Goal: Task Accomplishment & Management: Manage account settings

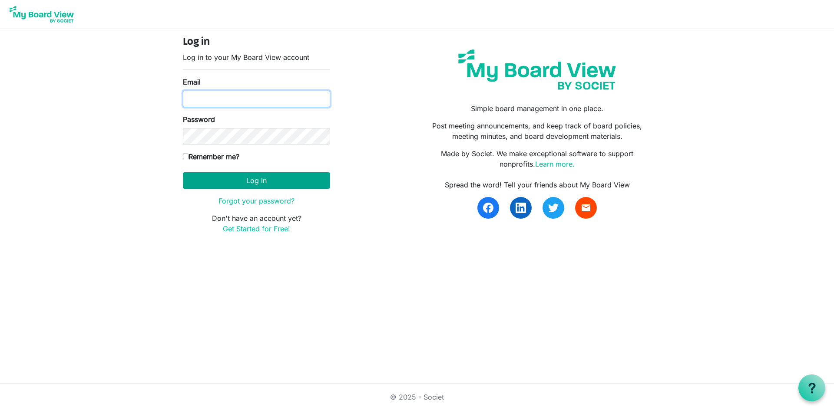
type input "leyoung@uvic.ca"
click at [266, 182] on button "Log in" at bounding box center [256, 180] width 147 height 17
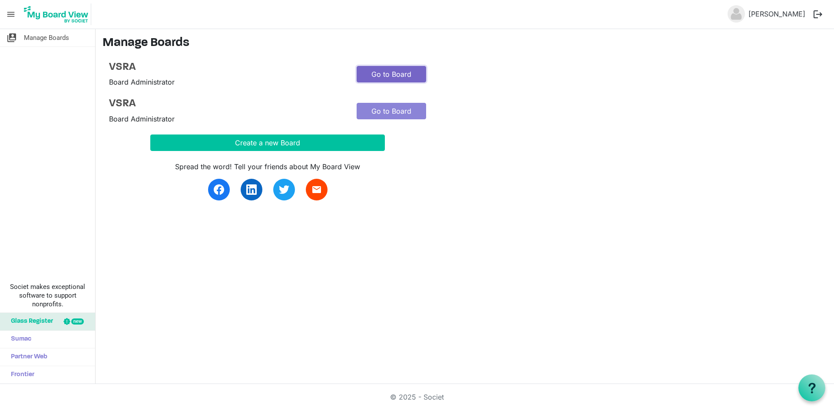
click at [378, 75] on link "Go to Board" at bounding box center [390, 74] width 69 height 17
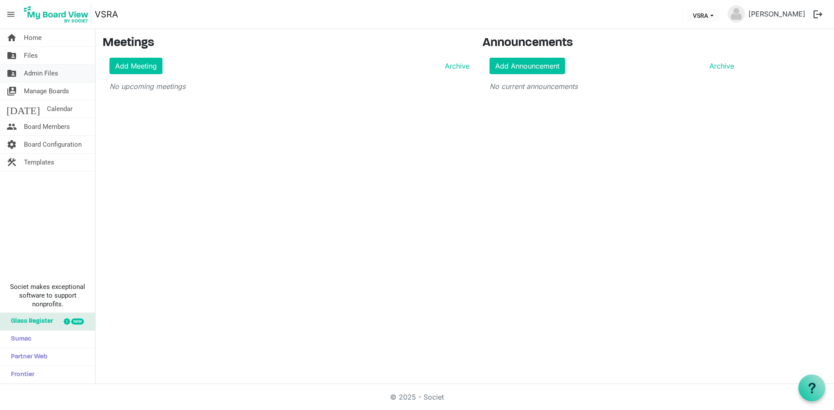
click at [53, 72] on span "Admin Files" at bounding box center [41, 73] width 34 height 17
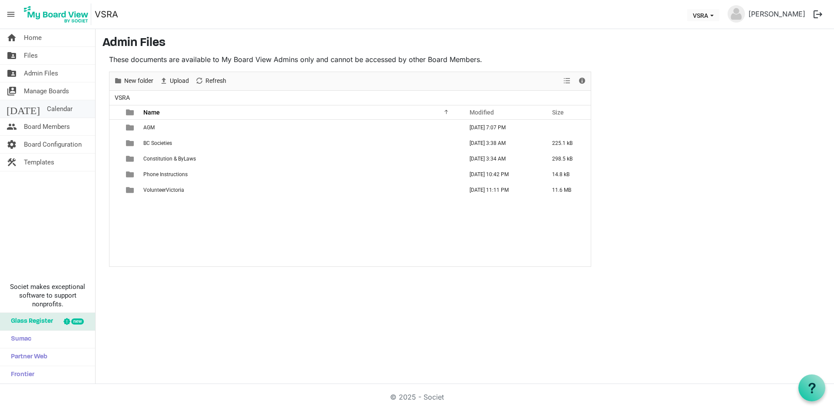
click at [47, 107] on span "Calendar" at bounding box center [60, 108] width 26 height 17
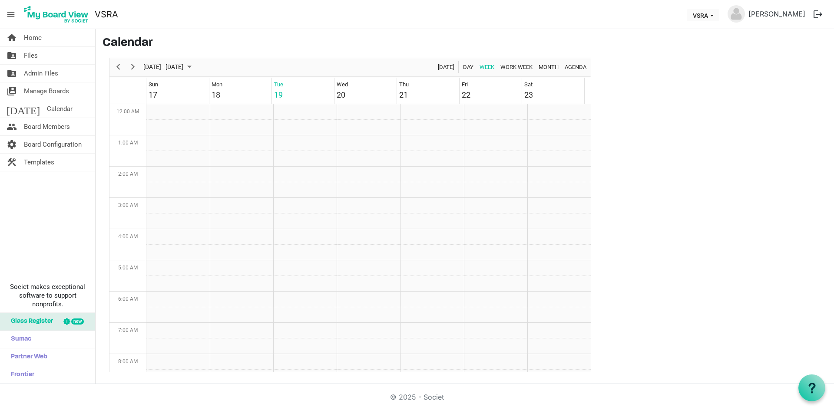
scroll to position [281, 0]
click at [36, 37] on span "Home" at bounding box center [33, 37] width 18 height 17
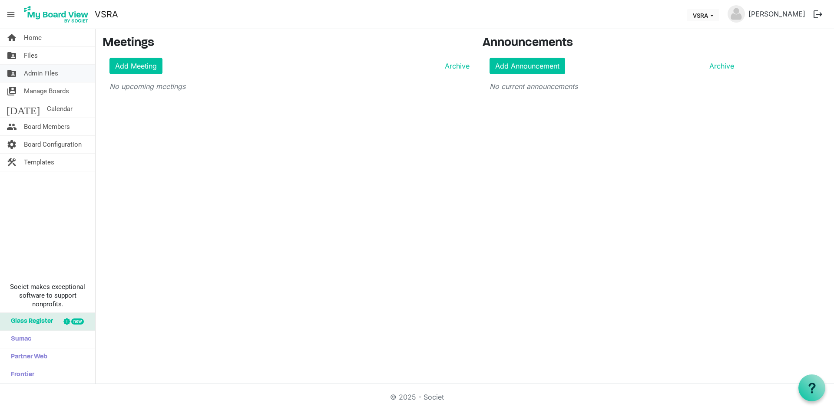
click at [30, 71] on span "Admin Files" at bounding box center [41, 73] width 34 height 17
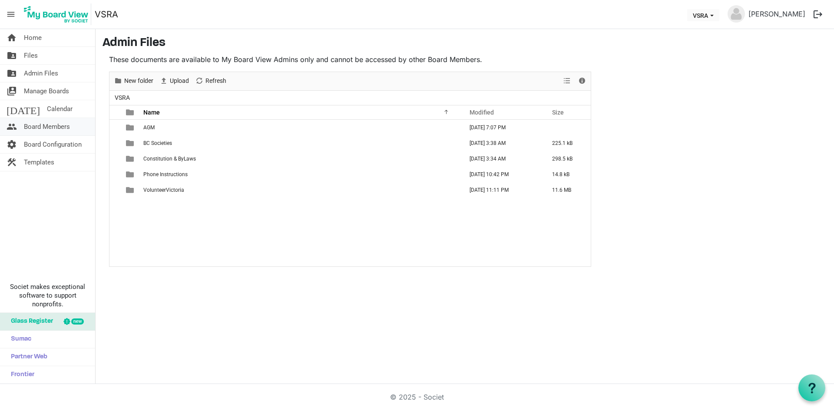
click at [62, 125] on span "Board Members" at bounding box center [47, 126] width 46 height 17
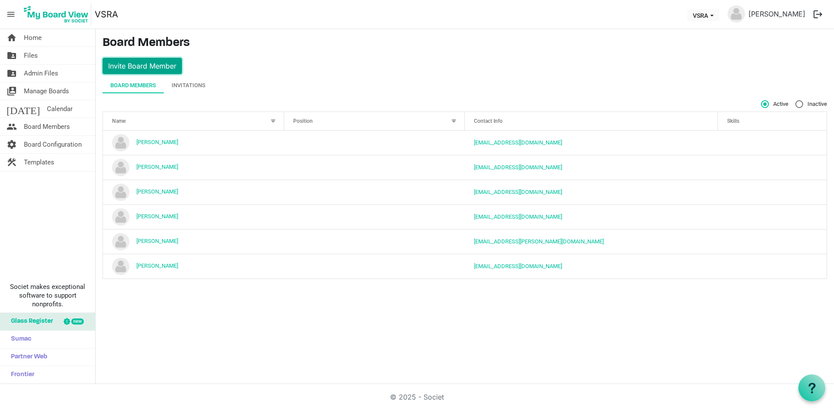
click at [165, 69] on button "Invite Board Member" at bounding box center [141, 66] width 79 height 17
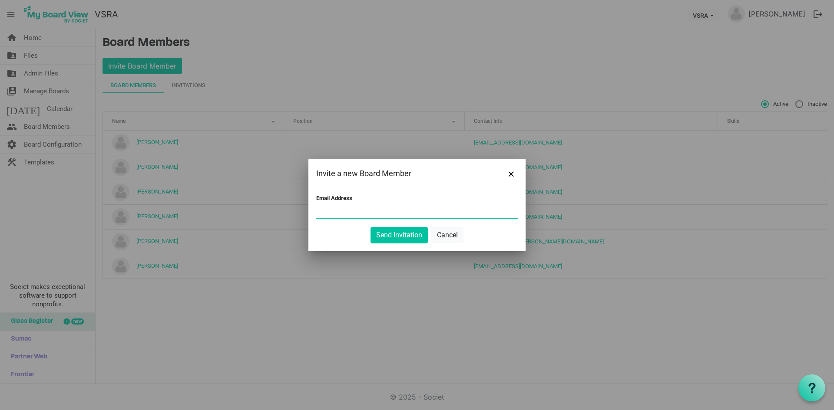
click at [350, 210] on input "Email Address" at bounding box center [416, 211] width 201 height 13
type input "[EMAIL_ADDRESS][DOMAIN_NAME]"
click at [409, 231] on button "Send Invitation" at bounding box center [398, 235] width 57 height 17
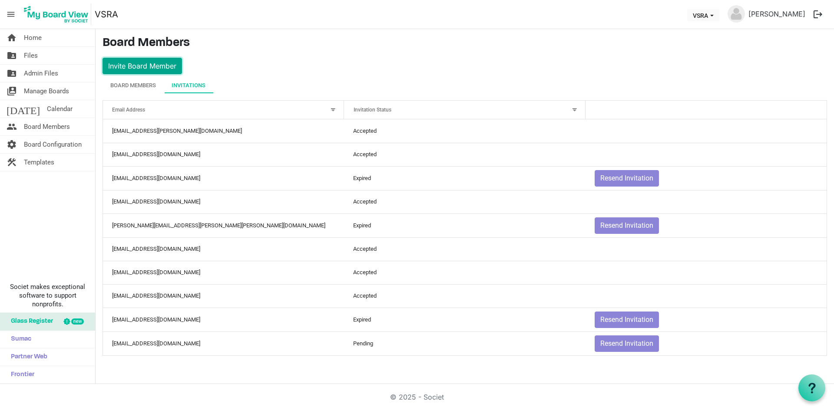
click at [138, 65] on button "Invite Board Member" at bounding box center [141, 66] width 79 height 17
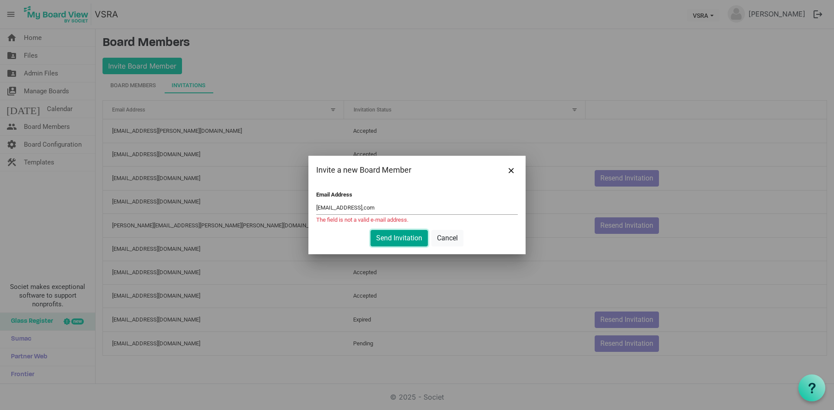
click at [410, 236] on button "Send Invitation" at bounding box center [398, 238] width 57 height 17
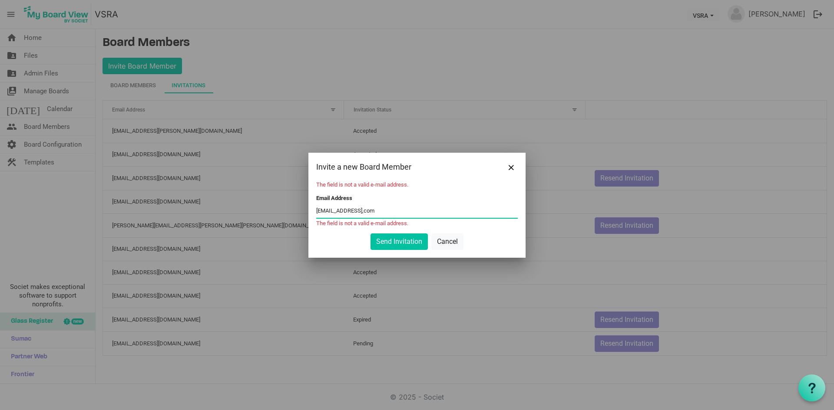
click at [359, 211] on input "marieslp@gmail,com" at bounding box center [416, 211] width 201 height 13
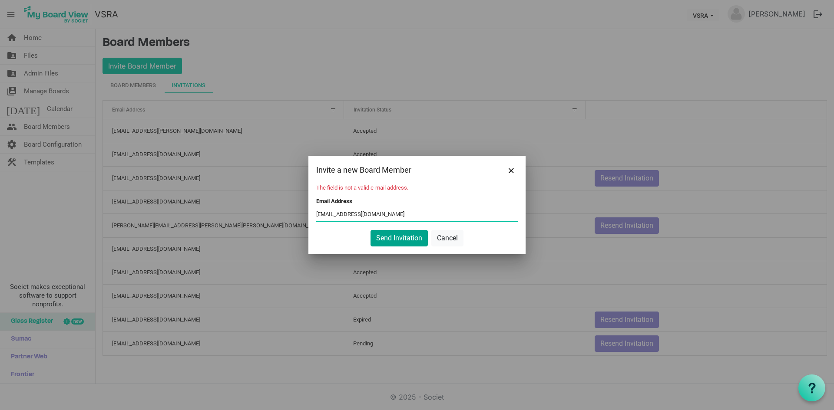
type input "marieslp@gmail.com"
click at [403, 238] on button "Send Invitation" at bounding box center [398, 238] width 57 height 17
